Goal: Navigation & Orientation: Find specific page/section

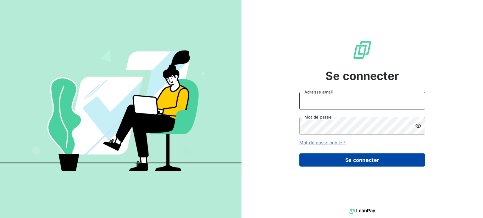
type input "[PERSON_NAME][EMAIL_ADDRESS][DOMAIN_NAME]"
click at [367, 164] on button "Se connecter" at bounding box center [362, 160] width 126 height 13
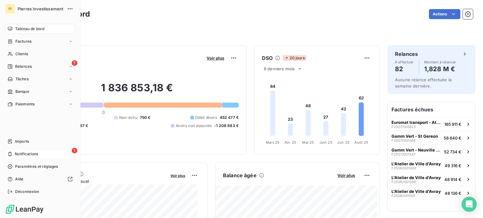
click at [40, 153] on div "1 Notifications" at bounding box center [40, 154] width 70 height 10
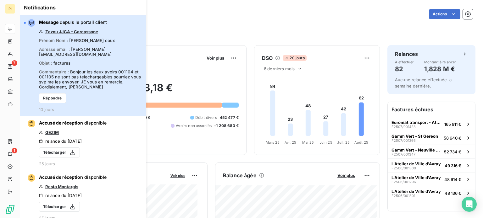
click at [101, 54] on div "Message depuis le portail client Zazou JJCA - Carcassone Prénom Nom : [PERSON_N…" at bounding box center [90, 65] width 103 height 93
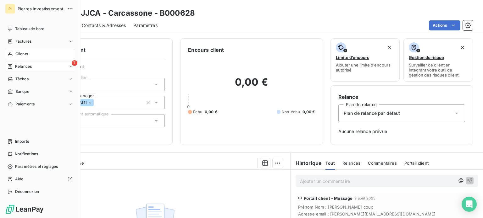
click at [26, 66] on span "Relances" at bounding box center [23, 67] width 17 height 6
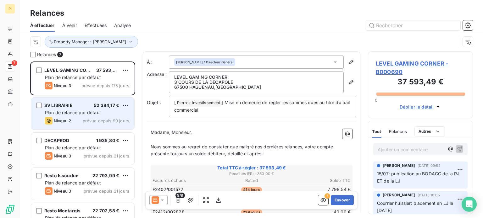
click at [90, 107] on div "SV LIBRAIRIE 52 384,17 €" at bounding box center [87, 106] width 84 height 6
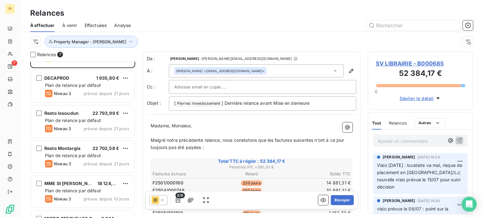
scroll to position [90, 0]
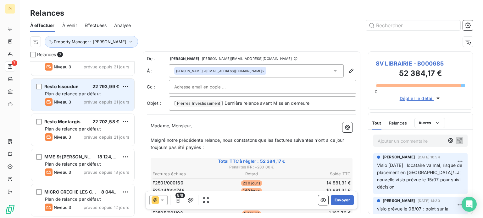
click at [84, 92] on span "Plan de relance par défaut" at bounding box center [73, 93] width 56 height 5
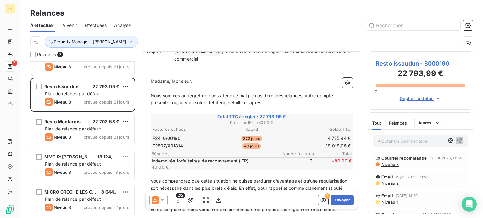
scroll to position [63, 0]
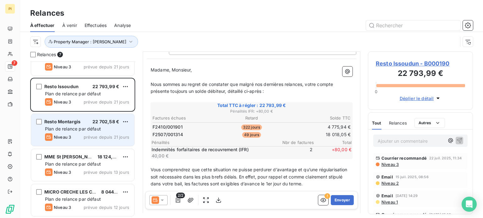
click at [68, 135] on span "Niveau 3" at bounding box center [62, 137] width 17 height 5
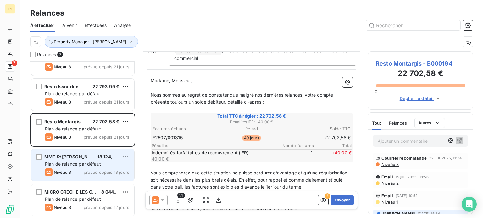
scroll to position [63, 0]
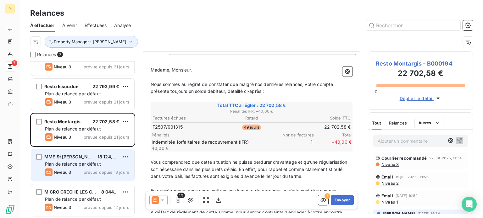
click at [92, 157] on div "MME St Jean d'Angély 18 124,29 €" at bounding box center [87, 157] width 84 height 6
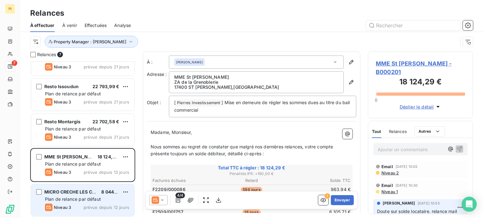
click at [83, 200] on span "Plan de relance par défaut" at bounding box center [73, 199] width 56 height 5
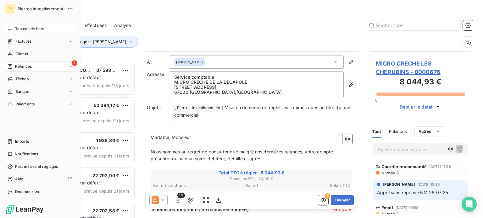
click at [14, 30] on div "Tableau de bord" at bounding box center [40, 29] width 70 height 10
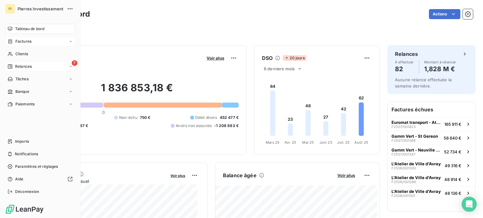
click at [15, 41] on span "Factures" at bounding box center [23, 42] width 16 height 6
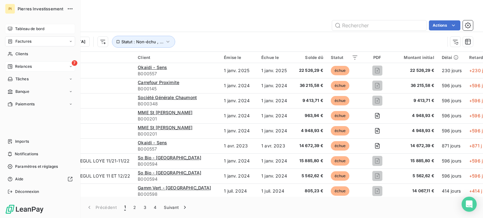
click at [21, 30] on span "Tableau de bord" at bounding box center [29, 29] width 29 height 6
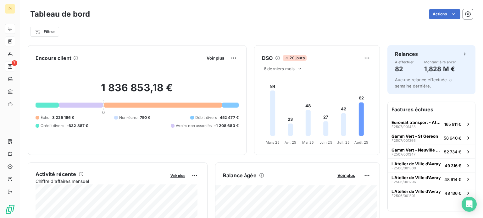
click at [188, 36] on div "Filtrer" at bounding box center [251, 32] width 443 height 12
